Goal: Information Seeking & Learning: Learn about a topic

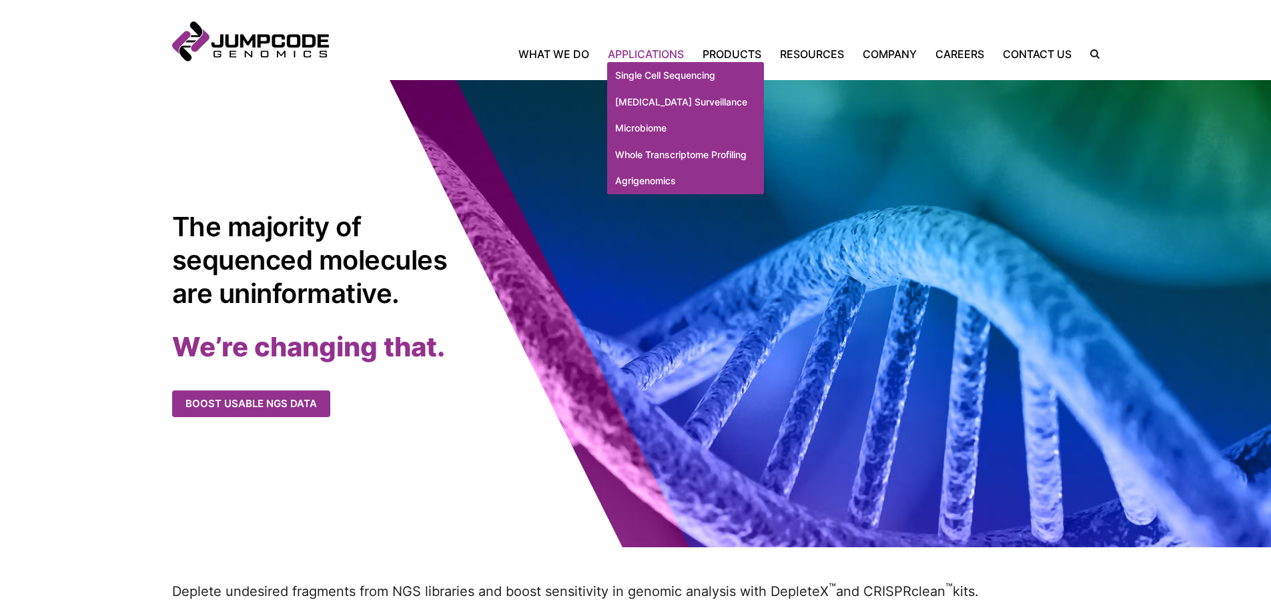
click at [653, 55] on link "Applications" at bounding box center [646, 54] width 95 height 16
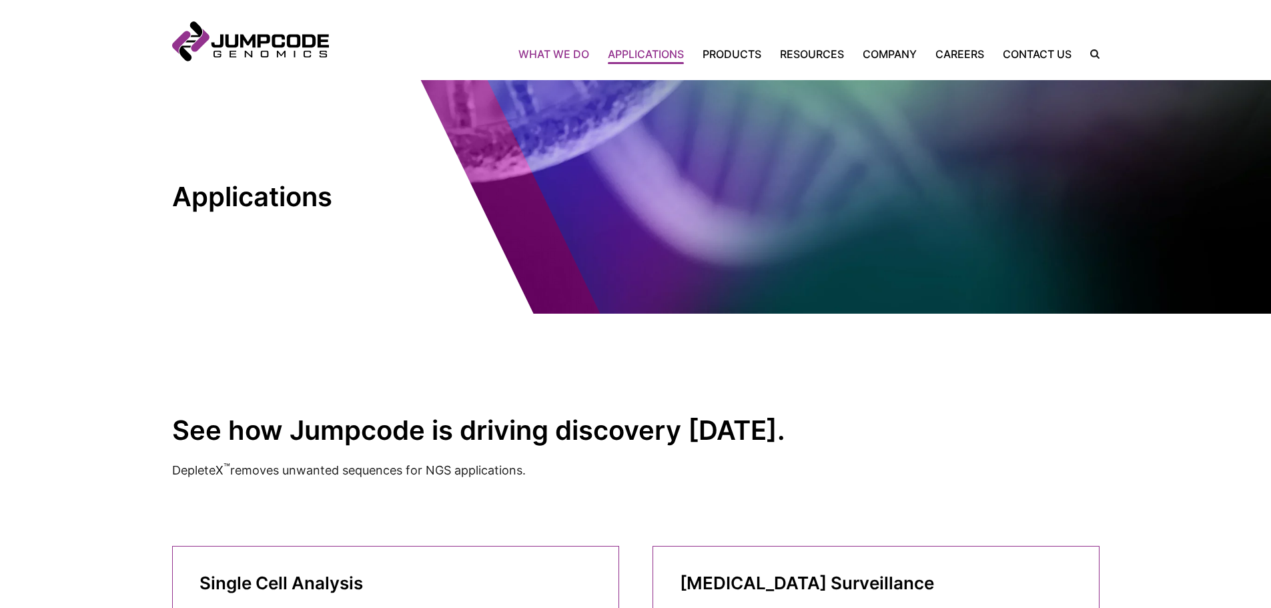
click at [551, 57] on link "What We Do" at bounding box center [559, 54] width 80 height 16
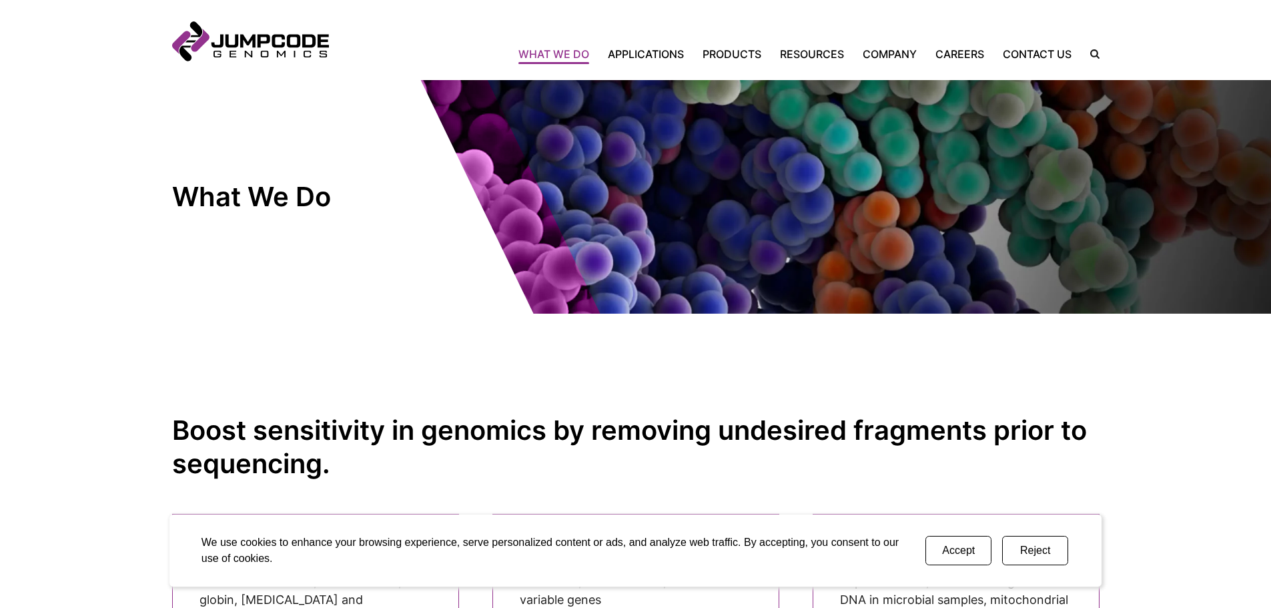
click at [969, 553] on button "Accept" at bounding box center [959, 550] width 66 height 29
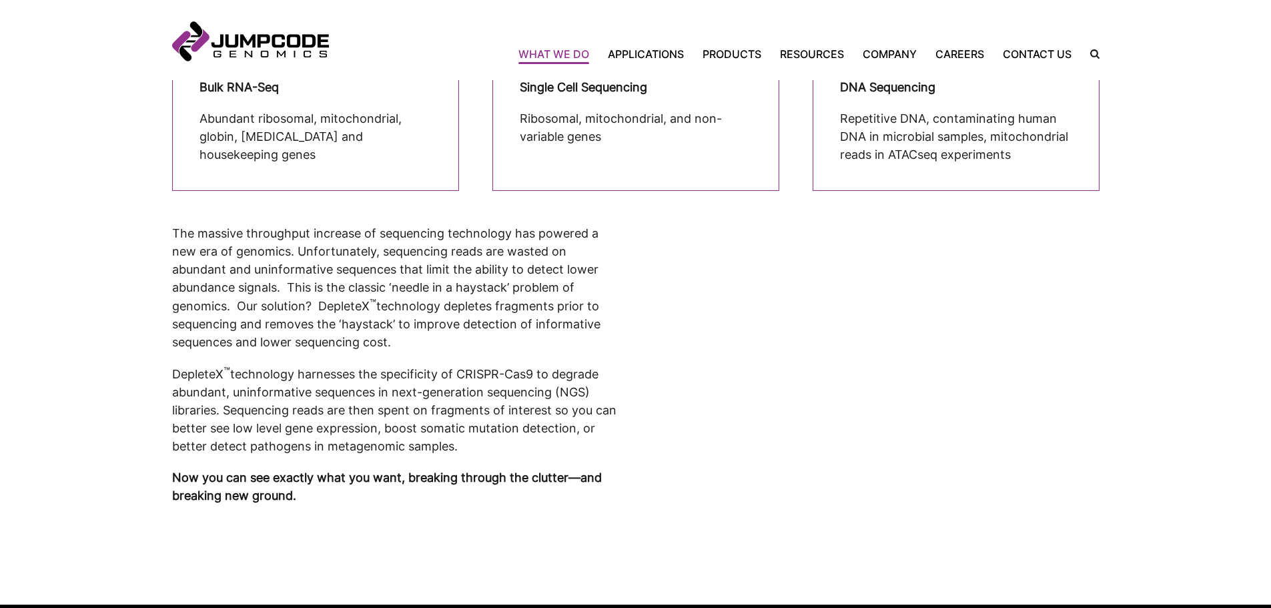
scroll to position [467, 0]
